Goal: Navigation & Orientation: Find specific page/section

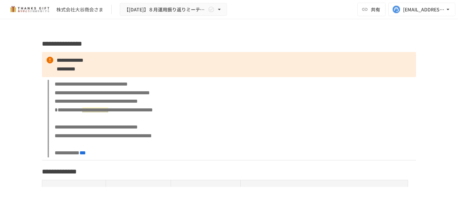
scroll to position [1241, 0]
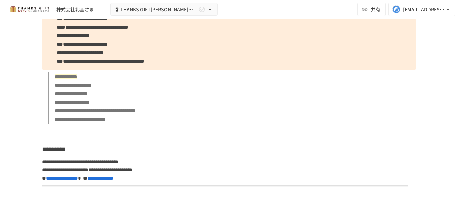
scroll to position [1208, 0]
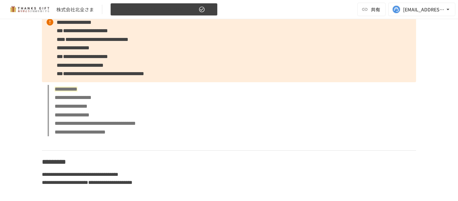
click at [197, 6] on button "② THANKS GIFT[PERSON_NAME]mtg" at bounding box center [163, 9] width 107 height 13
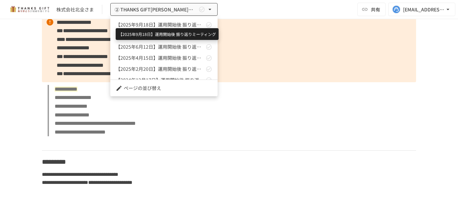
drag, startPoint x: 194, startPoint y: 28, endPoint x: 208, endPoint y: 19, distance: 16.8
click at [194, 28] on span "【2025年9月18日】運用開始後 振り返りミーティング" at bounding box center [160, 24] width 89 height 7
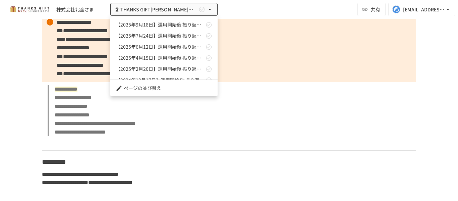
click at [110, 99] on div at bounding box center [229, 100] width 458 height 201
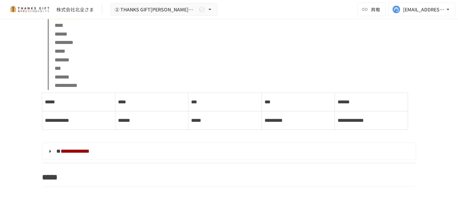
scroll to position [1912, 0]
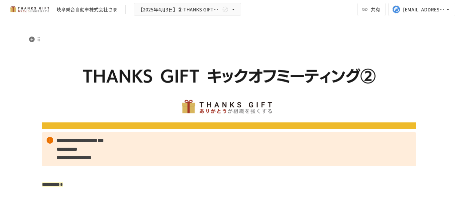
scroll to position [34, 0]
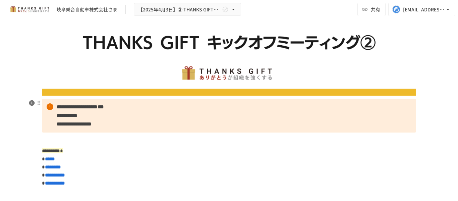
click at [176, 118] on p "**********" at bounding box center [229, 116] width 374 height 34
click at [177, 123] on p "**********" at bounding box center [229, 116] width 374 height 34
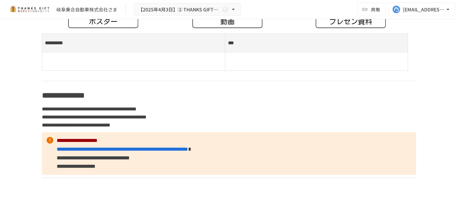
scroll to position [3691, 0]
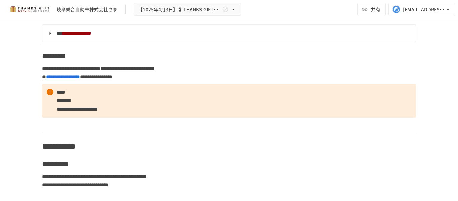
scroll to position [2315, 0]
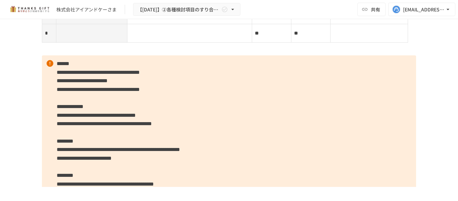
scroll to position [1879, 0]
